Goal: Task Accomplishment & Management: Manage account settings

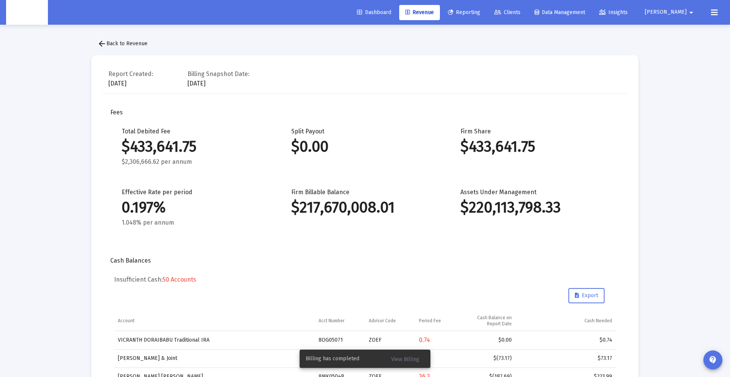
scroll to position [882, 0]
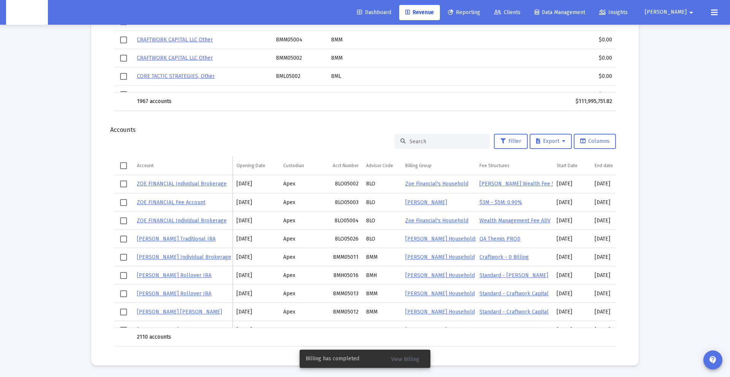
click at [697, 11] on button "[PERSON_NAME] arrow_drop_down" at bounding box center [670, 12] width 69 height 15
click at [678, 38] on link "Settings" at bounding box center [684, 32] width 45 height 18
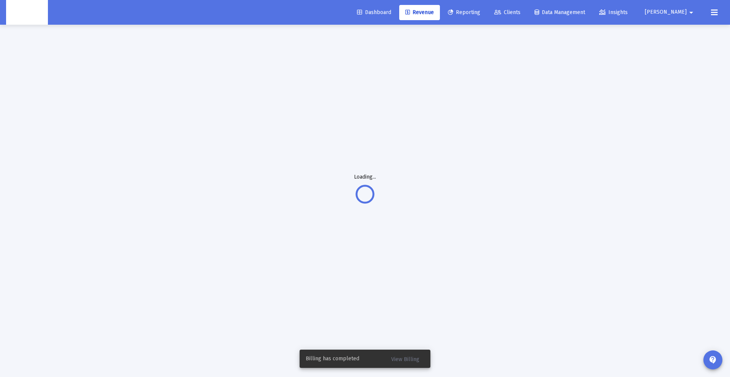
scroll to position [25, 0]
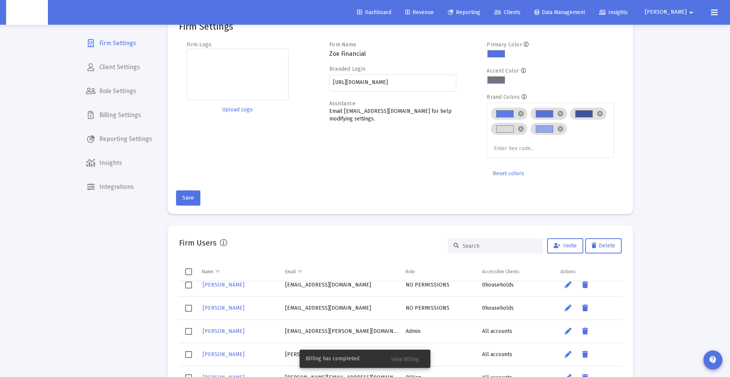
scroll to position [27, 0]
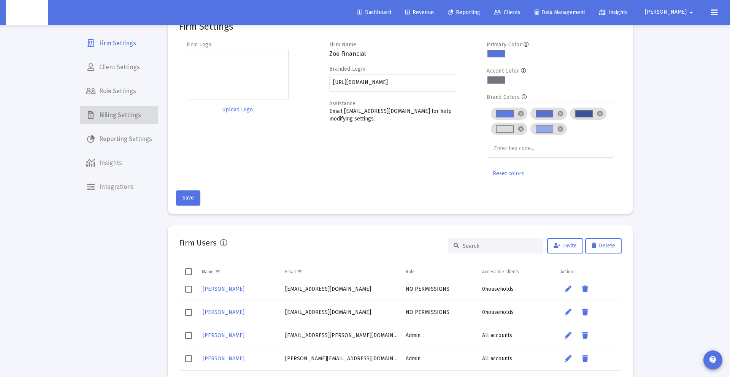
click at [135, 112] on span "Billing Settings" at bounding box center [119, 115] width 78 height 18
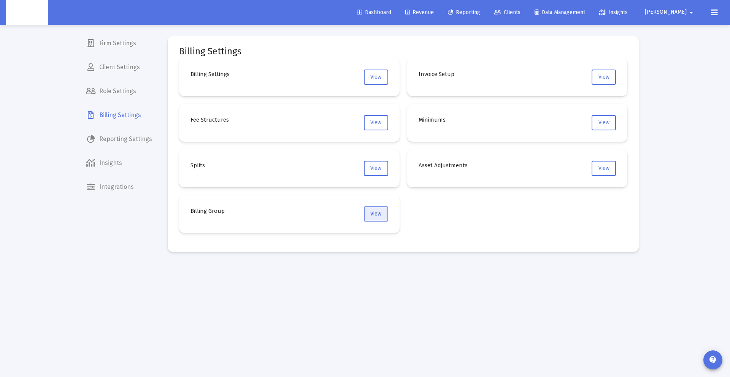
click at [378, 218] on button "View" at bounding box center [376, 214] width 24 height 15
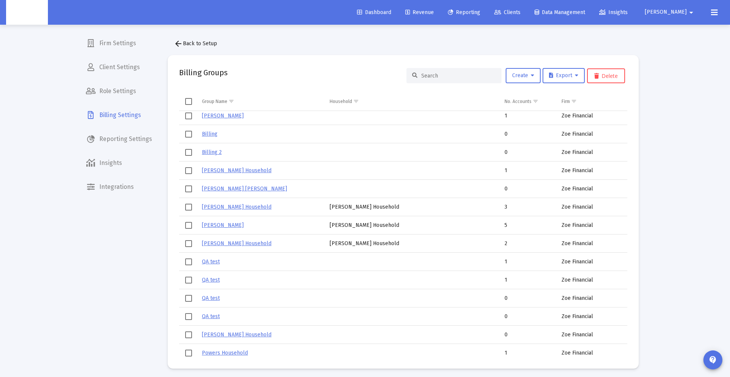
scroll to position [2, 0]
click at [215, 225] on link "[PERSON_NAME]" at bounding box center [223, 224] width 42 height 6
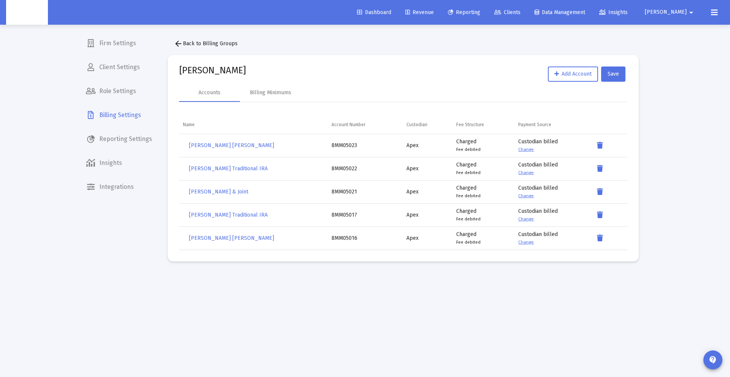
click at [528, 150] on link "Change" at bounding box center [527, 149] width 16 height 5
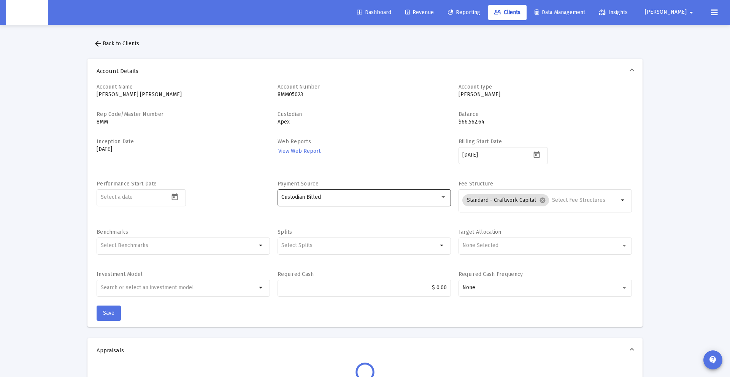
click at [382, 199] on div "Custodian Billed" at bounding box center [361, 197] width 159 height 6
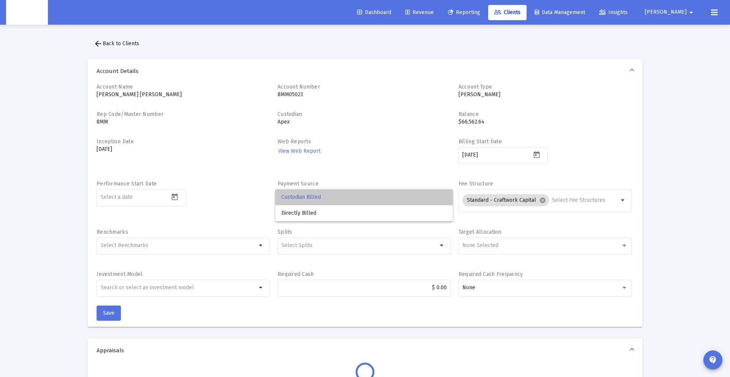
click at [382, 199] on span "Custodian Billed" at bounding box center [364, 197] width 165 height 16
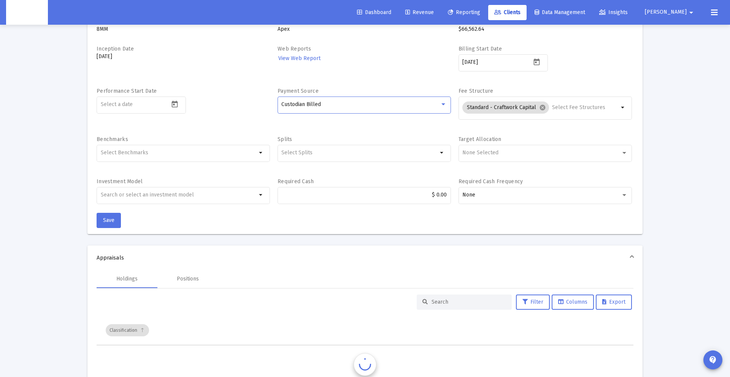
scroll to position [96, 0]
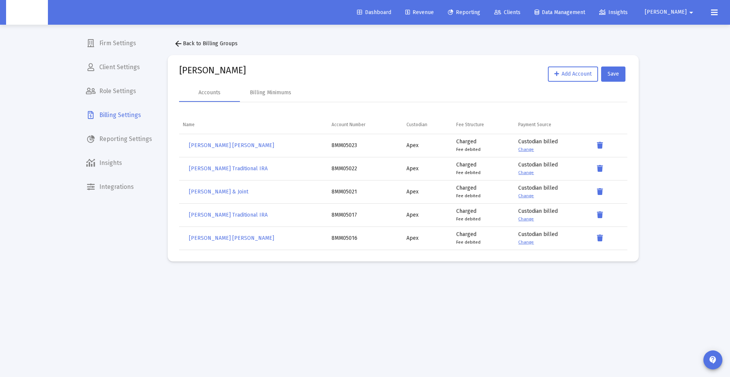
click at [470, 162] on div "Charged Fee debited" at bounding box center [484, 168] width 55 height 15
click at [426, 153] on td "Apex" at bounding box center [428, 145] width 50 height 23
click at [524, 197] on link "Change" at bounding box center [527, 195] width 16 height 5
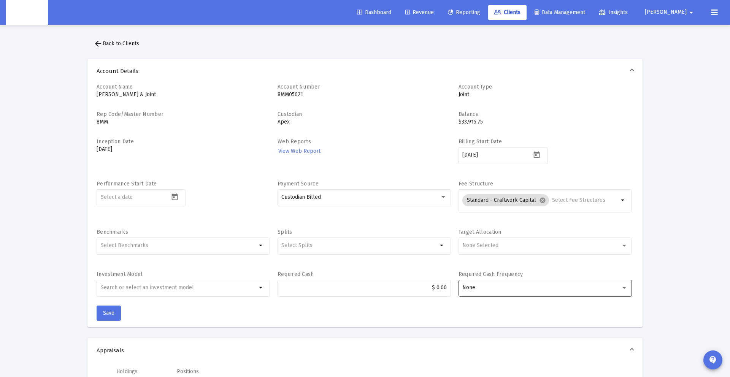
click at [479, 291] on div "None" at bounding box center [542, 288] width 159 height 6
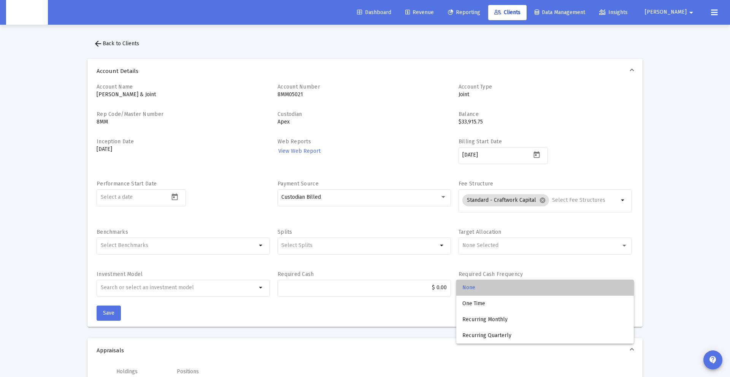
click at [479, 291] on span "None" at bounding box center [545, 288] width 165 height 16
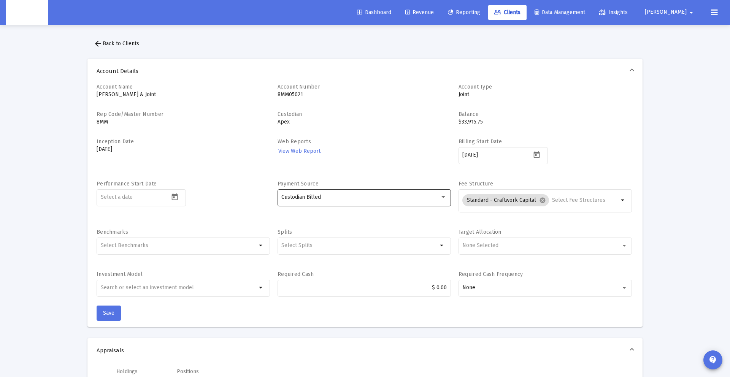
click at [417, 200] on div "Custodian Billed" at bounding box center [364, 197] width 165 height 19
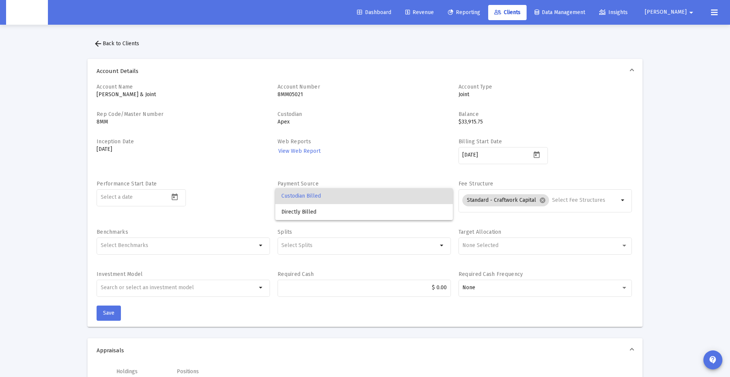
scroll to position [1, 0]
click at [417, 200] on span "Custodian Billed" at bounding box center [364, 196] width 165 height 16
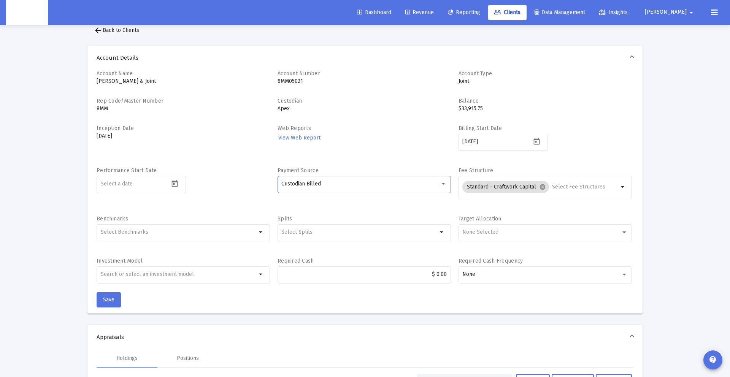
scroll to position [16, 0]
click at [514, 14] on link "Clients" at bounding box center [508, 12] width 38 height 15
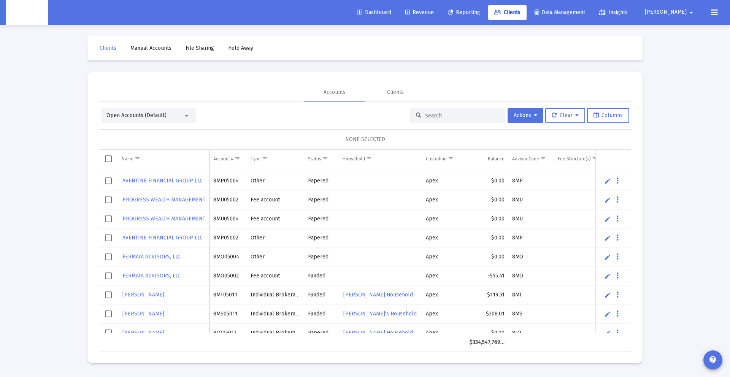
scroll to position [678, 0]
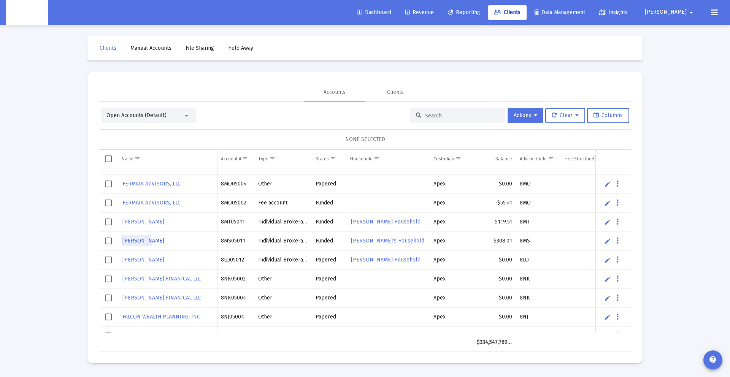
click at [135, 242] on span "[PERSON_NAME]" at bounding box center [144, 241] width 42 height 6
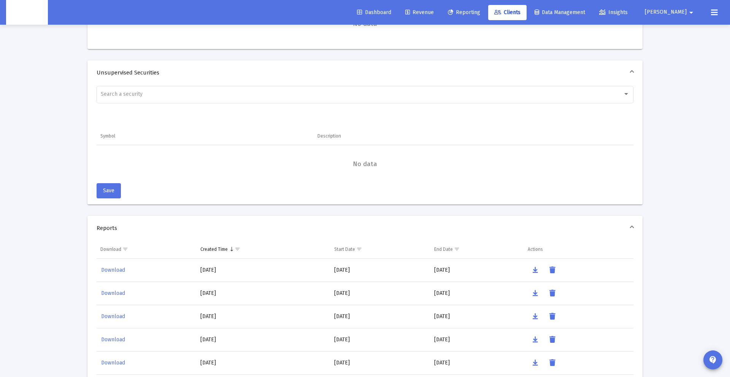
scroll to position [702, 0]
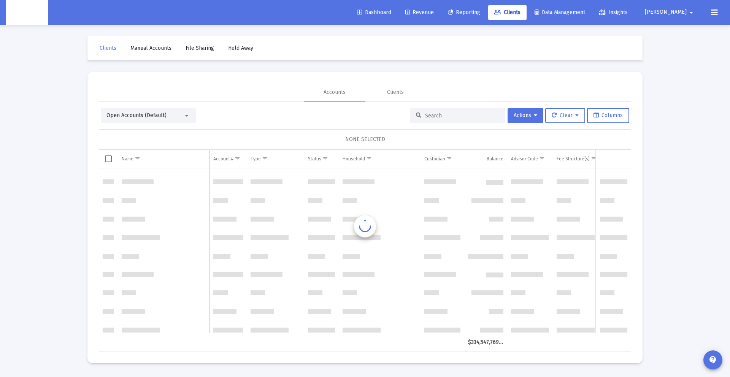
scroll to position [380, 0]
